Goal: Task Accomplishment & Management: Complete application form

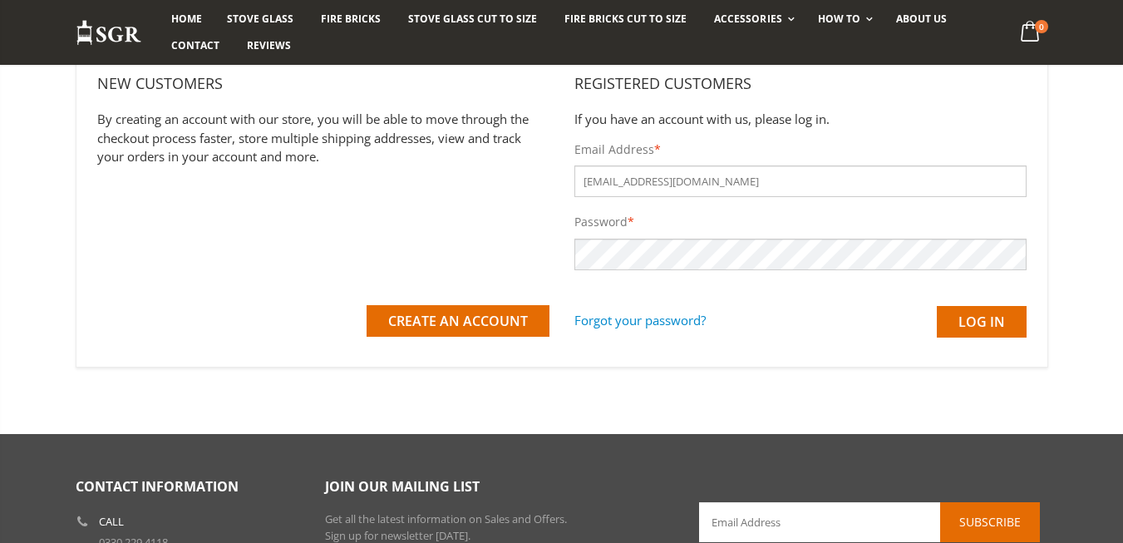
scroll to position [249, 0]
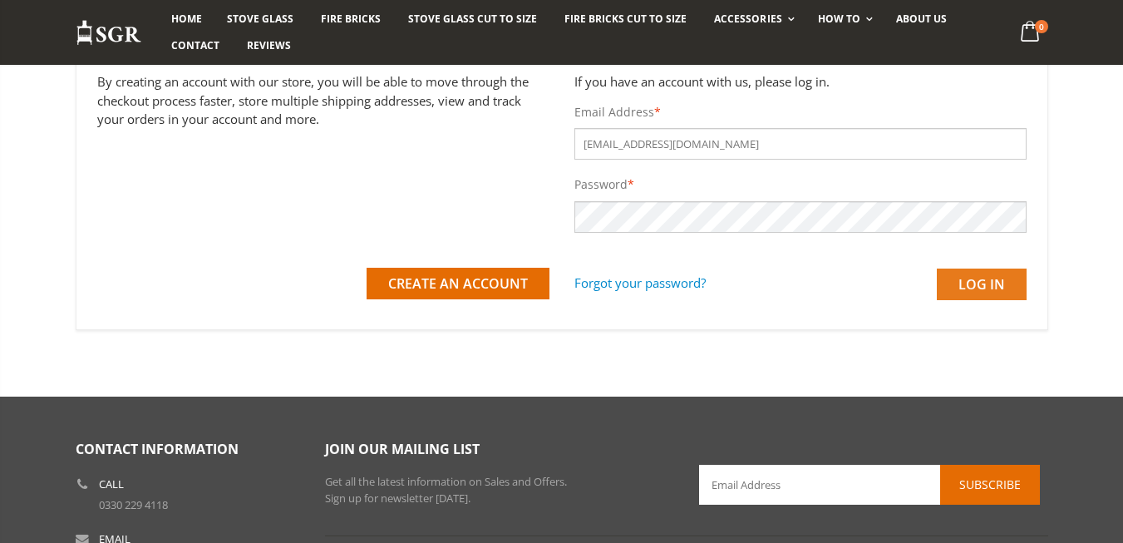
click at [985, 275] on input "Log in" at bounding box center [982, 285] width 90 height 32
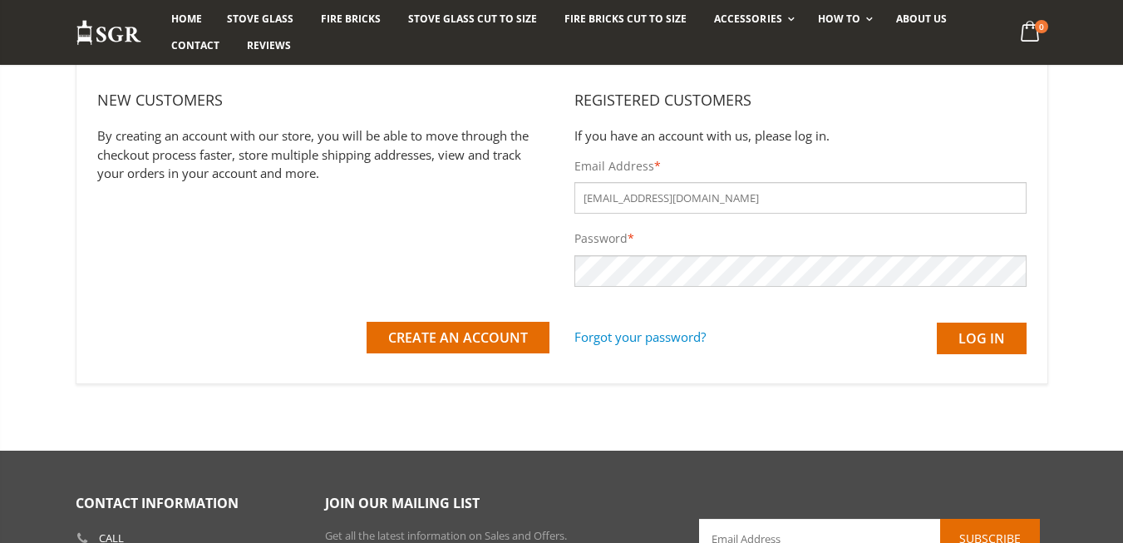
scroll to position [166, 0]
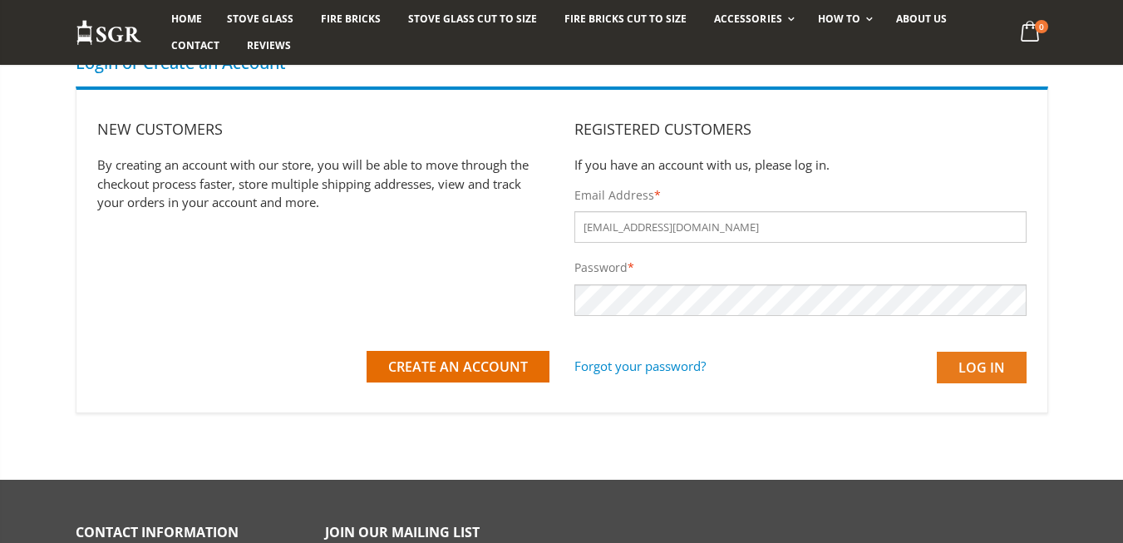
click at [974, 366] on input "Log in" at bounding box center [982, 368] width 90 height 32
click at [983, 363] on input "Log in" at bounding box center [982, 368] width 90 height 32
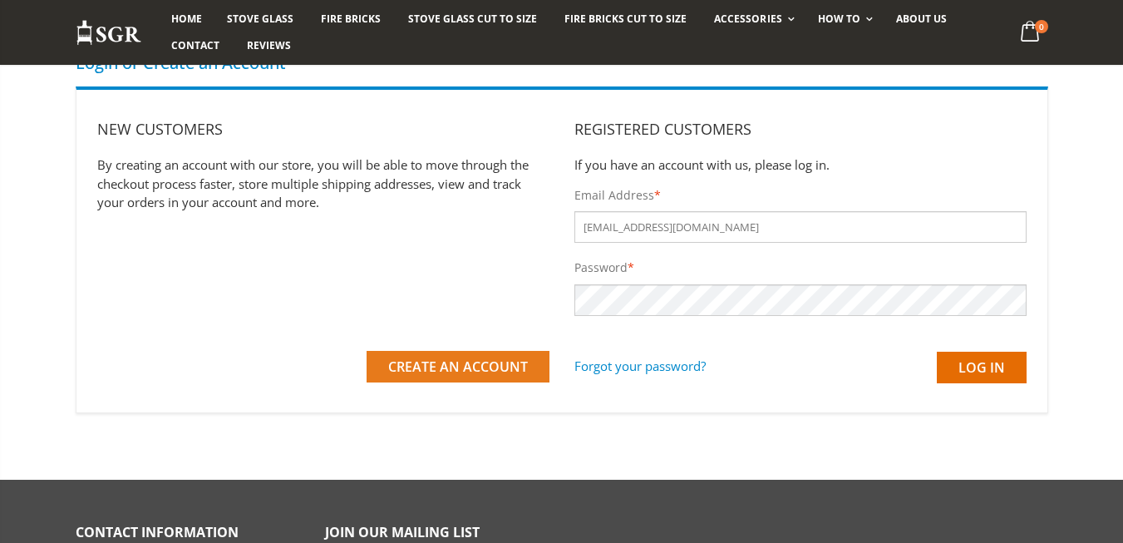
click at [451, 365] on span "Create an Account" at bounding box center [458, 366] width 140 height 18
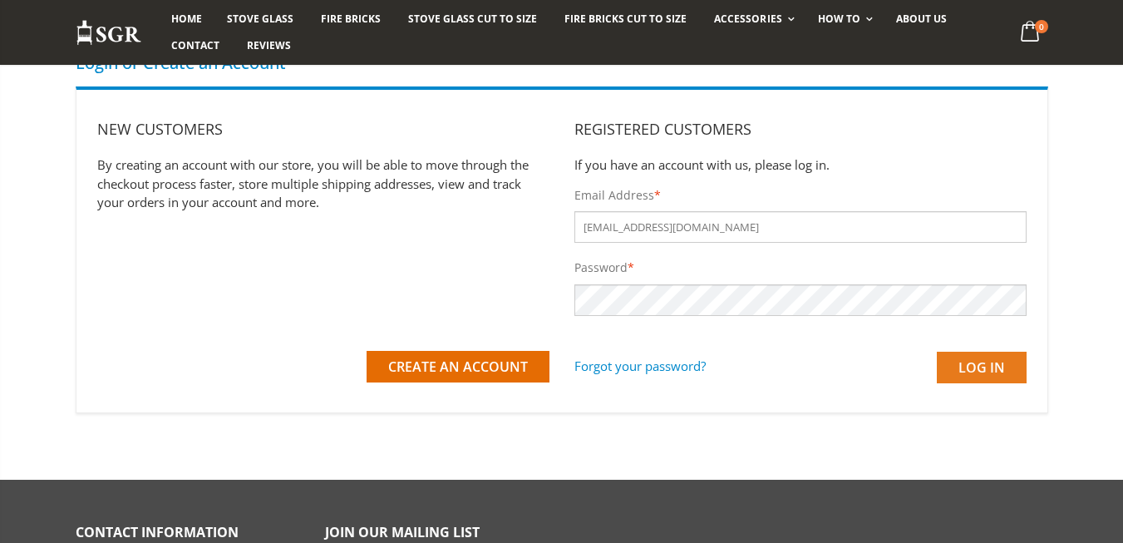
click at [981, 364] on input "Log in" at bounding box center [982, 368] width 90 height 32
click at [625, 366] on link "Forgot your password?" at bounding box center [639, 366] width 131 height 29
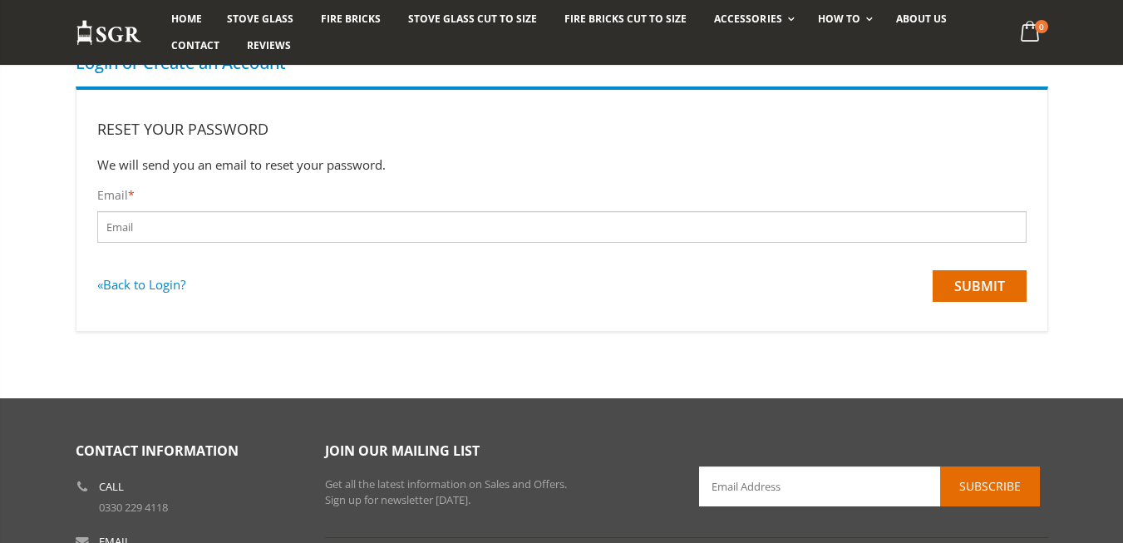
click at [112, 221] on input "Email *" at bounding box center [561, 227] width 929 height 32
type input "lynwhittingham@yahoo.co.uk"
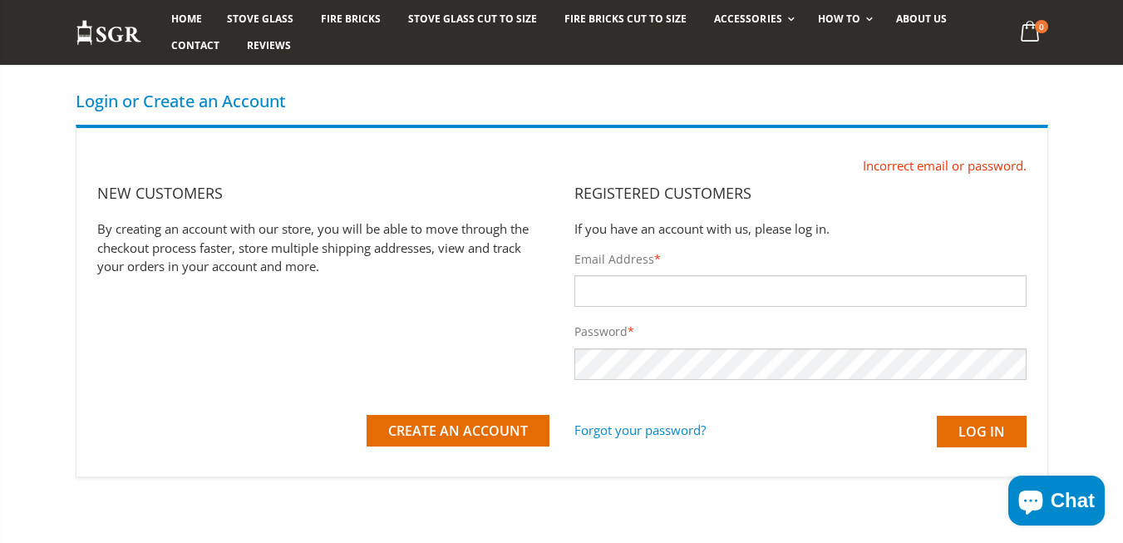
scroll to position [166, 0]
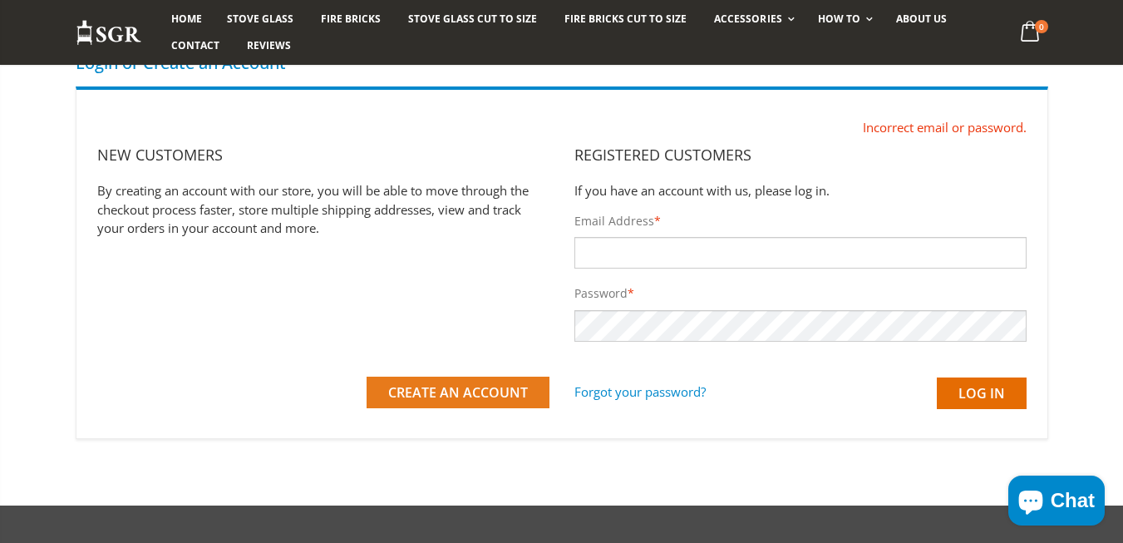
click at [427, 389] on span "Create an Account" at bounding box center [458, 392] width 140 height 18
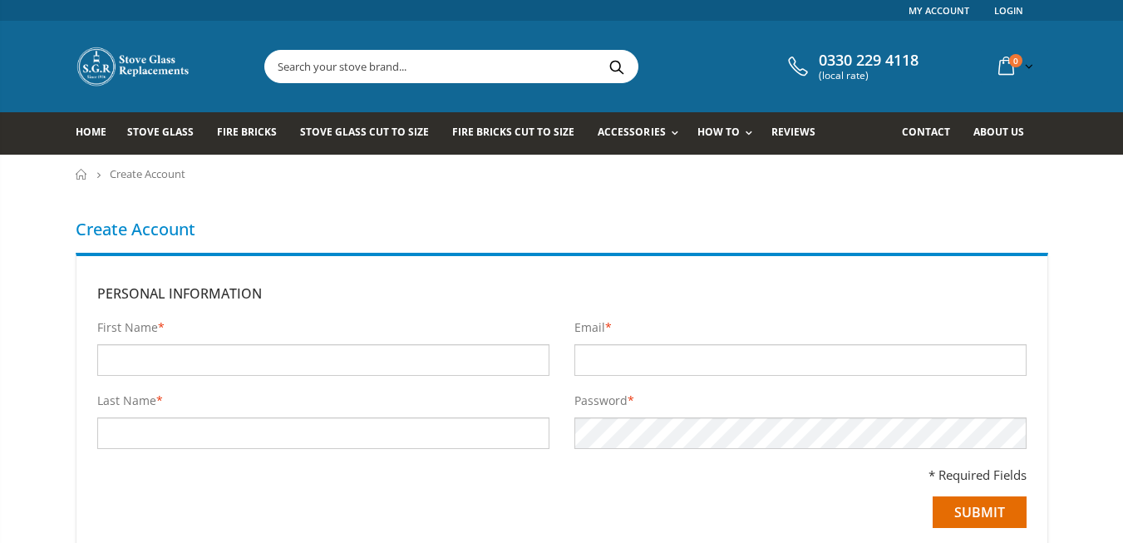
click at [109, 357] on input "First Name *" at bounding box center [323, 360] width 452 height 32
click at [154, 358] on input "First Name *" at bounding box center [323, 360] width 452 height 32
type input "Lyn"
type input "Whittingham"
type input "[EMAIL_ADDRESS][DOMAIN_NAME]"
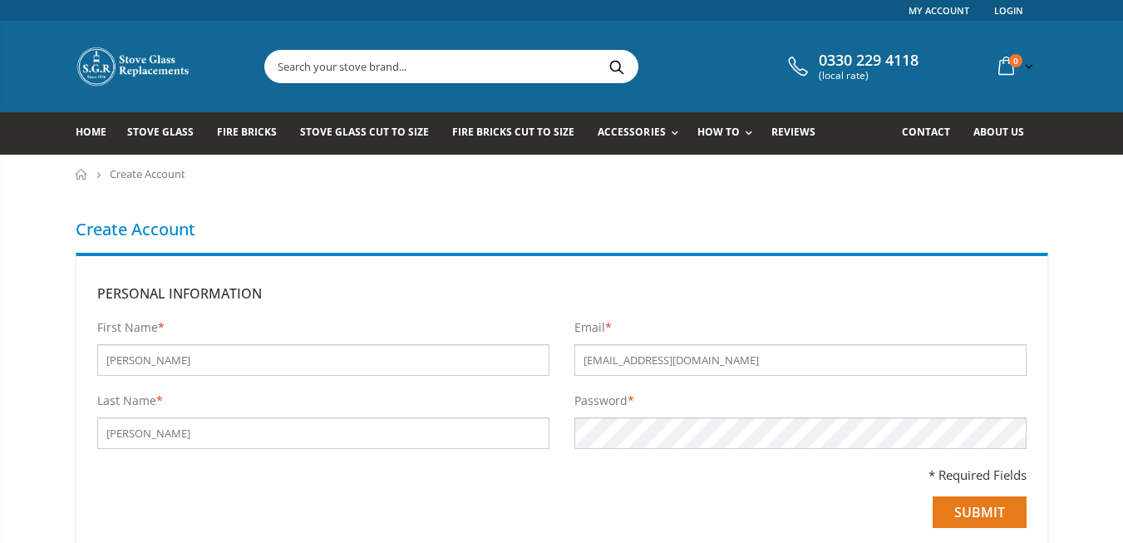
click at [988, 510] on input "Submit" at bounding box center [980, 512] width 94 height 32
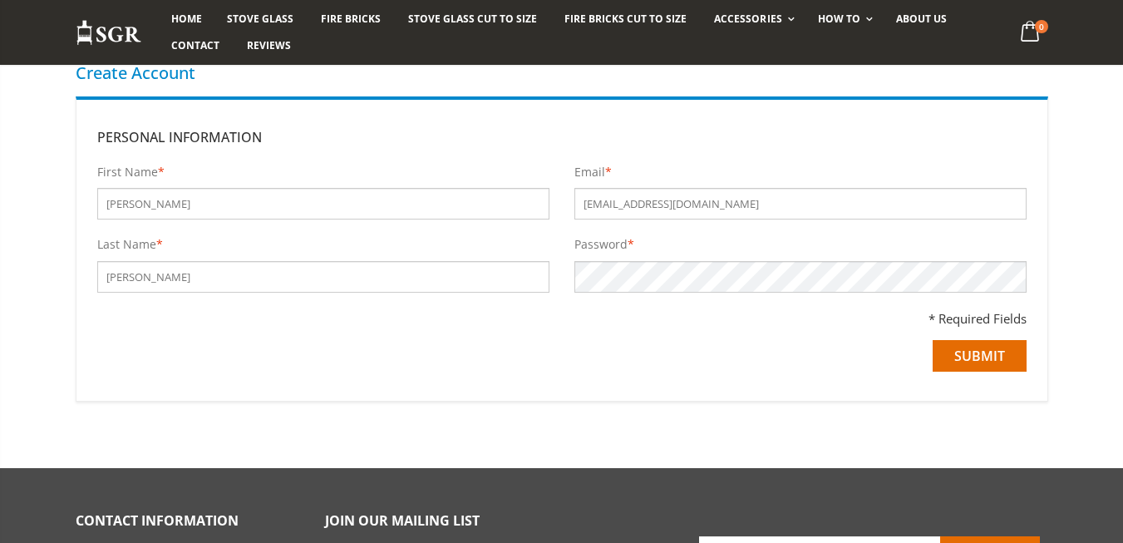
scroll to position [166, 0]
